Goal: Register for event/course

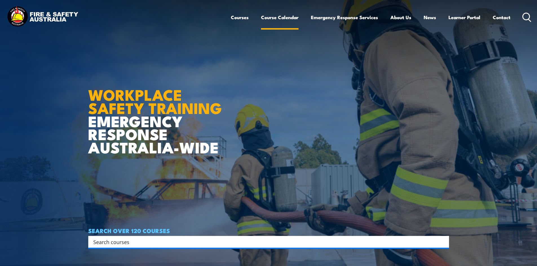
click at [278, 17] on link "Course Calendar" at bounding box center [279, 17] width 37 height 15
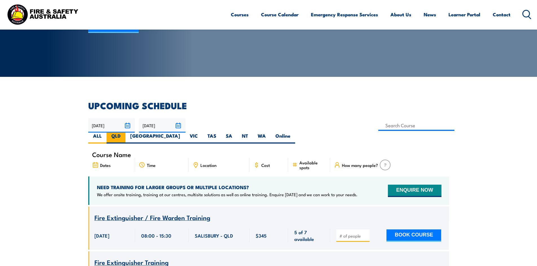
scroll to position [85, 0]
click at [125, 133] on label "QLD" at bounding box center [116, 138] width 19 height 11
click at [124, 133] on input "QLD" at bounding box center [123, 135] width 4 height 4
radio input "true"
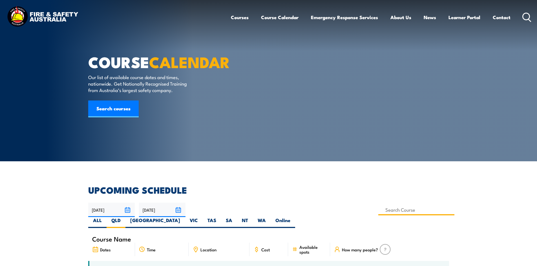
click at [378, 213] on input at bounding box center [416, 210] width 76 height 11
type input "Work Safely at Heights Training"
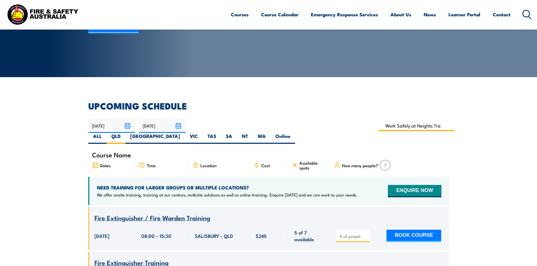
scroll to position [85, 0]
